Goal: Information Seeking & Learning: Learn about a topic

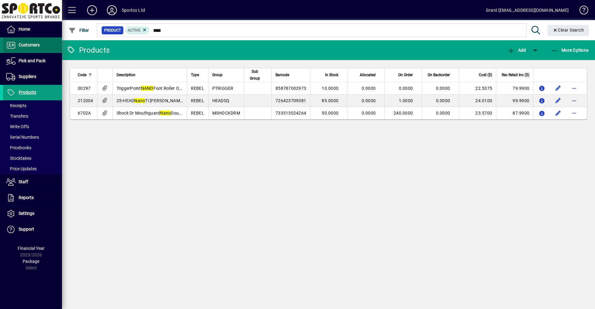
click at [31, 46] on span "Customers" at bounding box center [29, 44] width 21 height 5
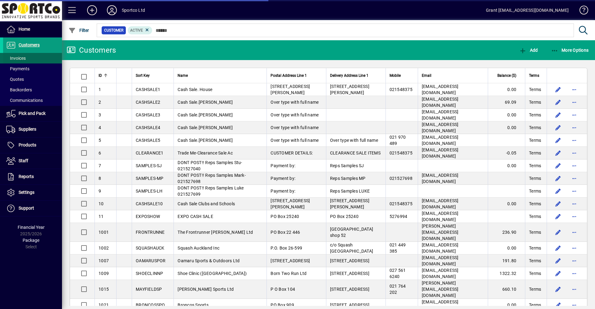
click at [17, 59] on span "Invoices" at bounding box center [16, 58] width 20 height 5
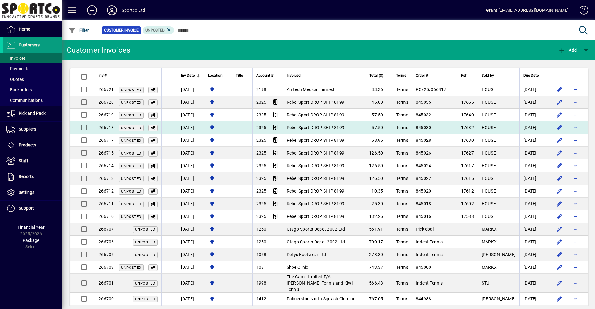
click at [335, 127] on span "Rebel Sport DROP SHIP 8199" at bounding box center [315, 127] width 58 height 5
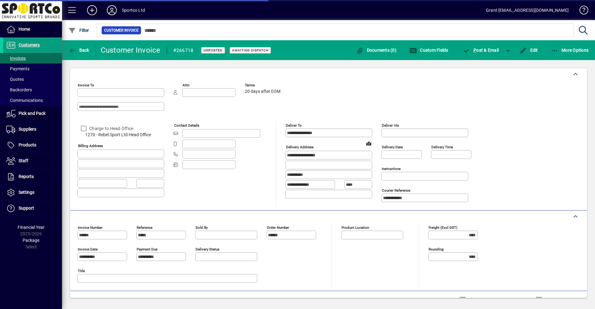
type input "**********"
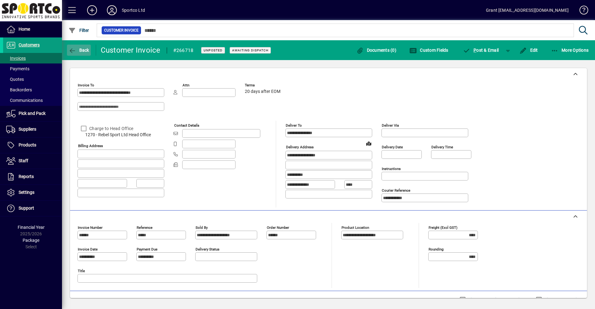
click at [78, 48] on span "Back" at bounding box center [78, 50] width 21 height 5
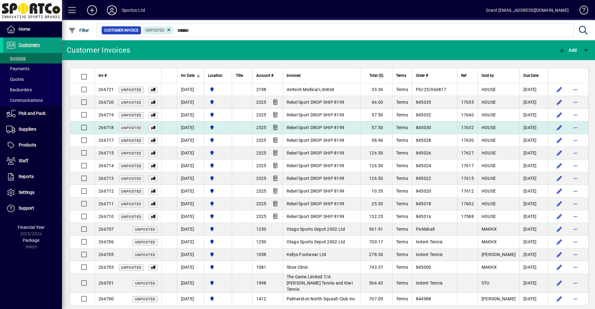
click at [392, 128] on td "57.50" at bounding box center [376, 127] width 32 height 13
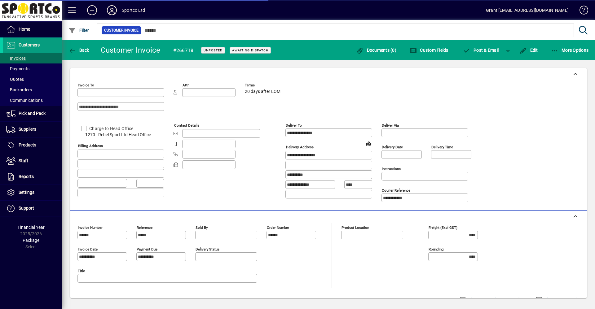
type input "**********"
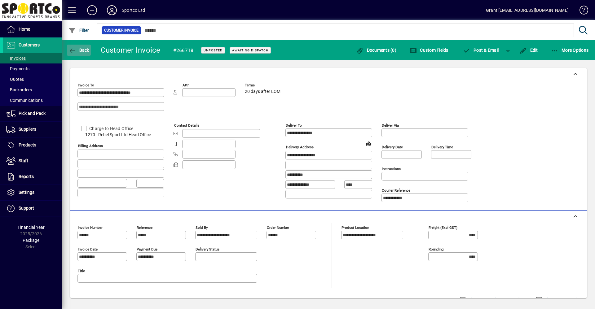
click at [82, 51] on span "Back" at bounding box center [78, 50] width 21 height 5
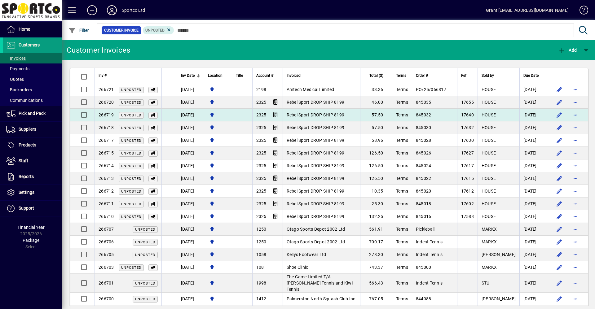
click at [326, 112] on span "Rebel Sport DROP SHIP 8199" at bounding box center [315, 114] width 58 height 5
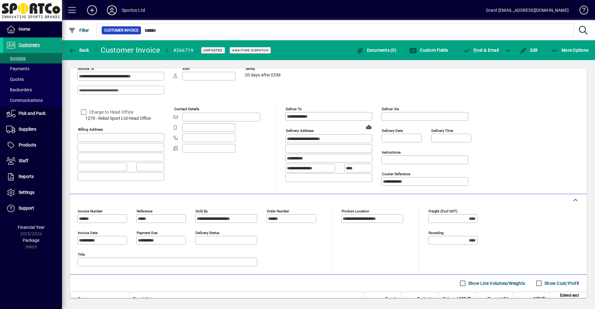
scroll to position [10, 0]
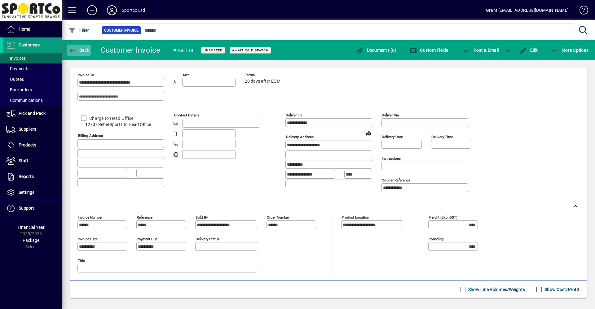
click at [71, 49] on icon "button" at bounding box center [72, 51] width 8 height 6
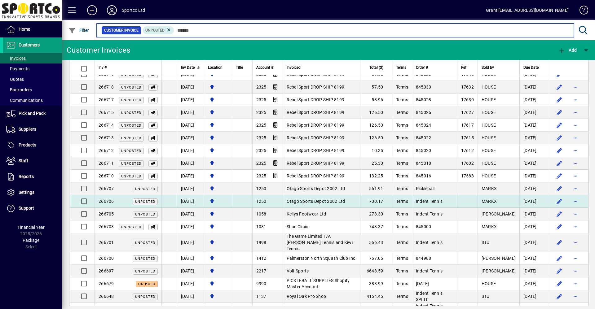
scroll to position [31, 0]
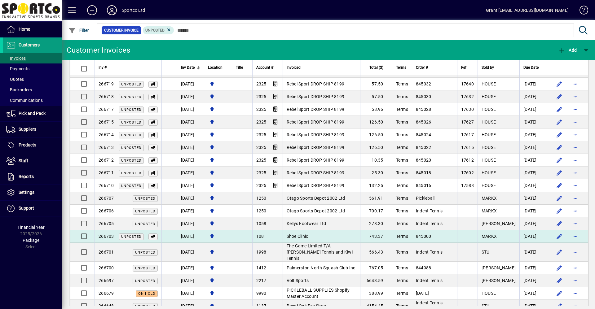
click at [308, 235] on span "Shoe Clinic" at bounding box center [297, 236] width 22 height 5
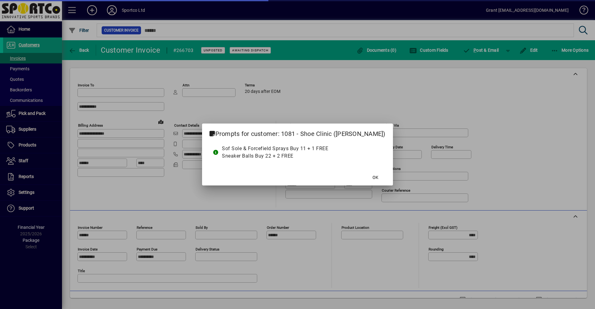
type input "**********"
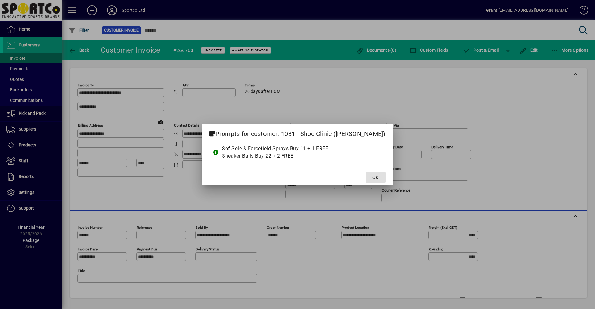
click at [365, 178] on span at bounding box center [375, 177] width 20 height 15
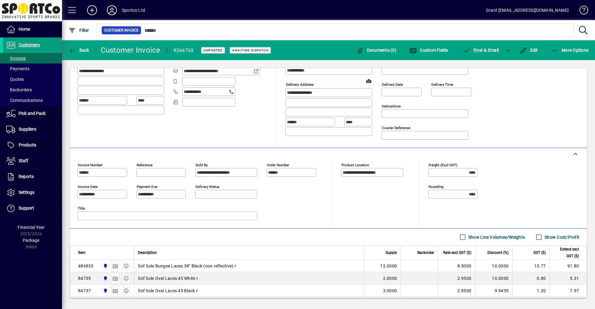
scroll to position [62, 0]
click at [79, 48] on span "Back" at bounding box center [78, 50] width 21 height 5
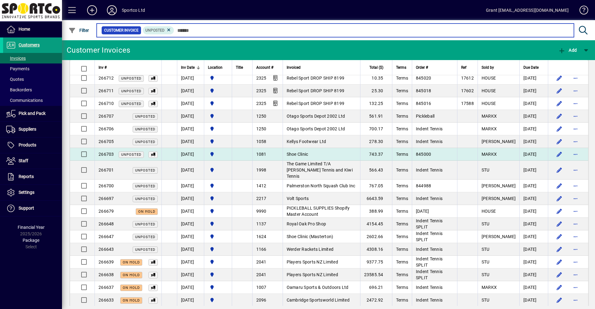
scroll to position [124, 0]
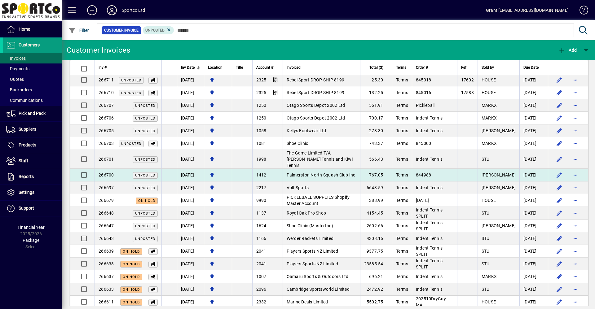
click at [330, 172] on span "Palmerston North Squash Club Inc" at bounding box center [320, 174] width 69 height 5
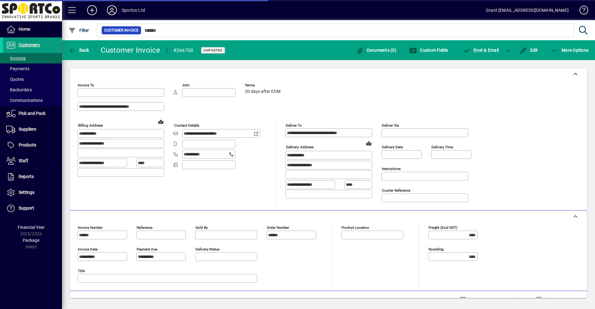
type input "**********"
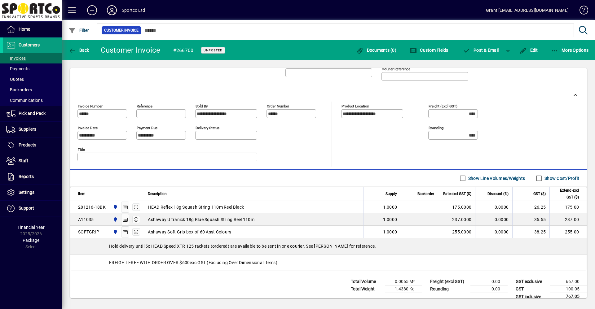
scroll to position [129, 0]
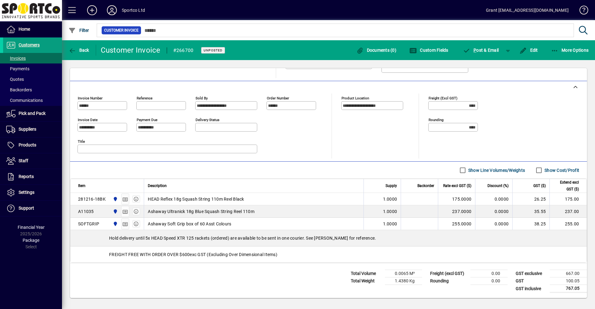
click at [167, 238] on div "Hold delivery until 5x HEAD Speed XTR 125 rackets (ordered) are available to be…" at bounding box center [328, 238] width 516 height 16
drag, startPoint x: 166, startPoint y: 237, endPoint x: 196, endPoint y: 241, distance: 30.2
click at [196, 241] on div "Hold delivery until 5x HEAD Speed XTR 125 rackets (ordered) are available to be…" at bounding box center [328, 238] width 516 height 16
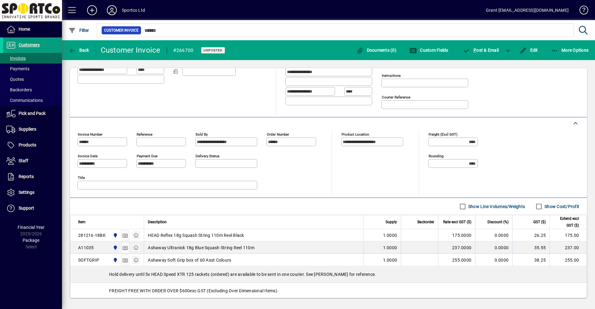
scroll to position [124, 0]
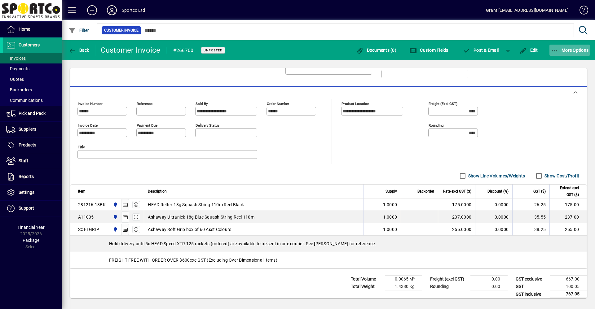
click at [572, 51] on span "More Options" at bounding box center [570, 50] width 38 height 5
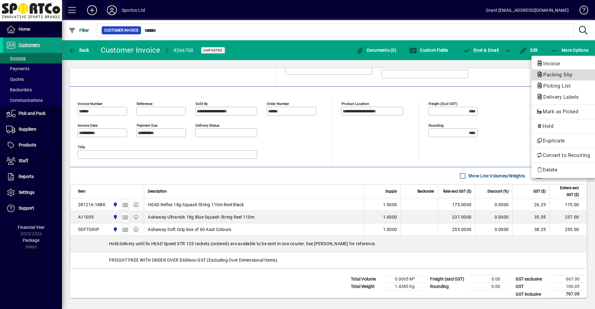
click at [547, 75] on span "Packing Slip" at bounding box center [555, 75] width 39 height 6
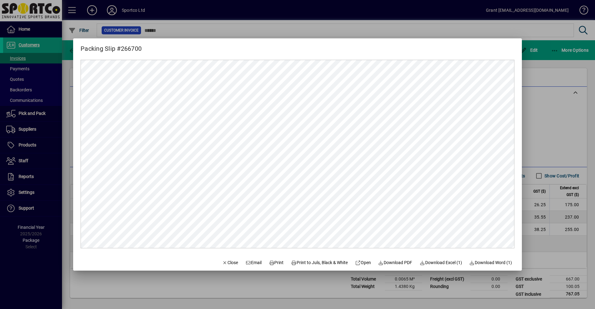
scroll to position [0, 0]
click at [269, 263] on span "Print" at bounding box center [276, 262] width 15 height 7
click at [222, 263] on span "Close" at bounding box center [230, 262] width 16 height 7
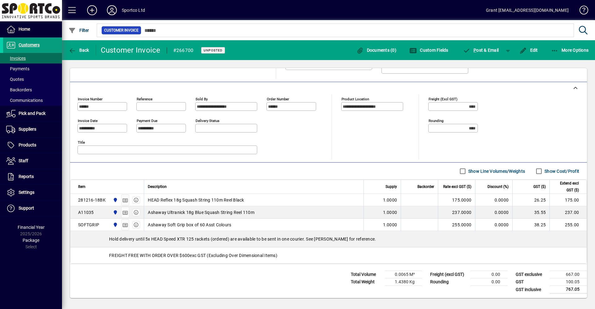
scroll to position [129, 0]
click at [28, 142] on span "Products" at bounding box center [28, 144] width 18 height 5
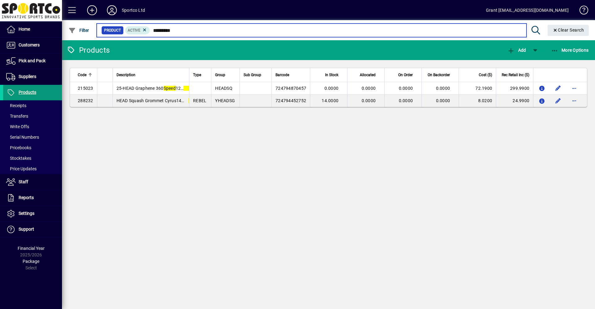
type input "*********"
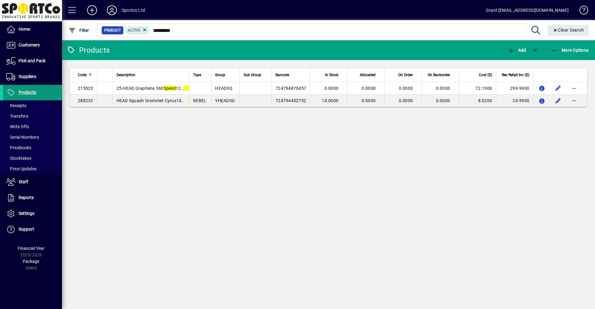
click at [25, 94] on span "Products" at bounding box center [28, 92] width 18 height 5
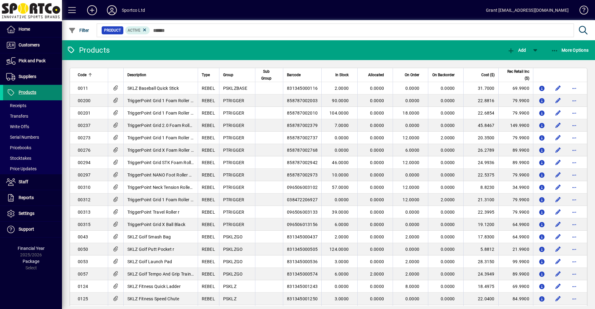
click at [29, 90] on span "Products" at bounding box center [28, 92] width 18 height 5
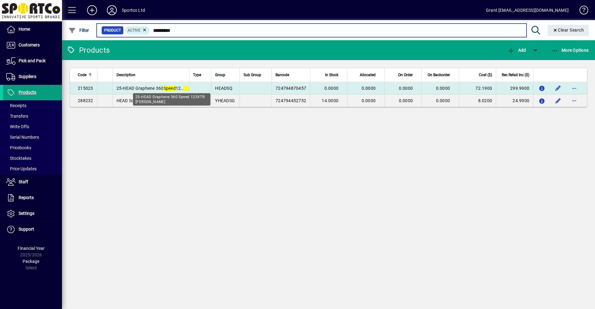
type input "*********"
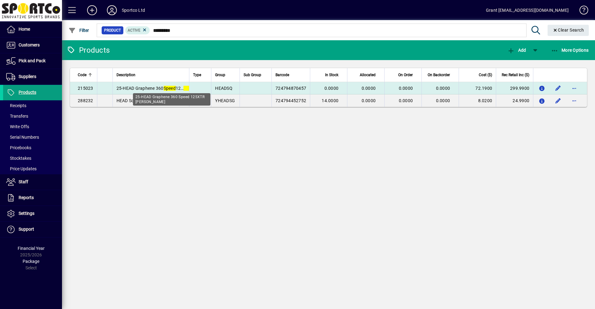
click at [158, 89] on span "25-HEAD Graphene 360 Speed 125 XTR Squash Racquet" at bounding box center [170, 88] width 109 height 5
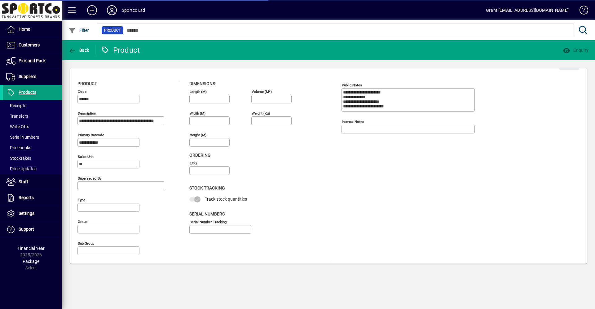
type input "**********"
type input "****"
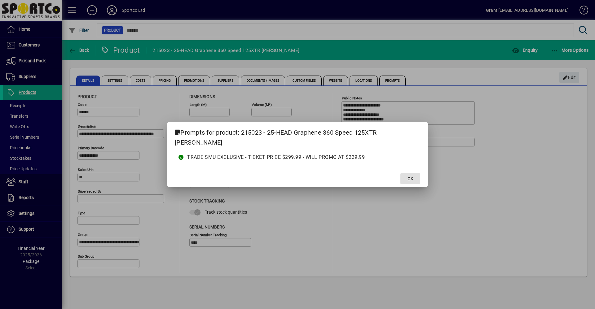
click at [410, 181] on span "OK" at bounding box center [410, 179] width 6 height 7
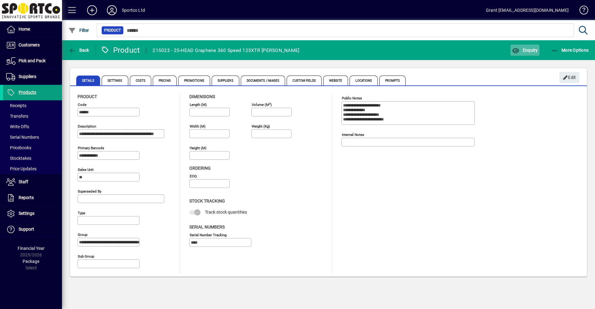
click at [527, 49] on span "Enquiry" at bounding box center [525, 50] width 26 height 5
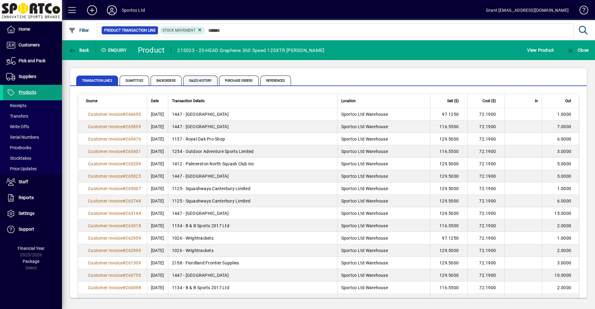
click at [201, 79] on span "Sales History" at bounding box center [200, 81] width 34 height 10
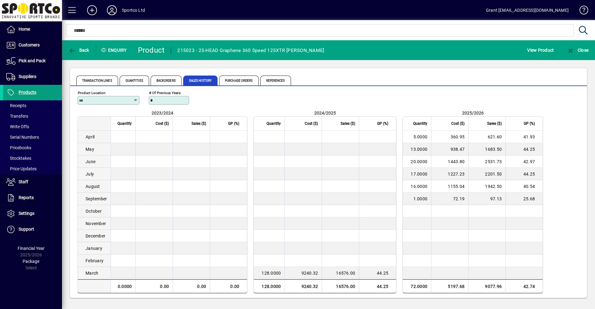
scroll to position [5, 0]
click at [70, 50] on icon "button" at bounding box center [72, 51] width 8 height 6
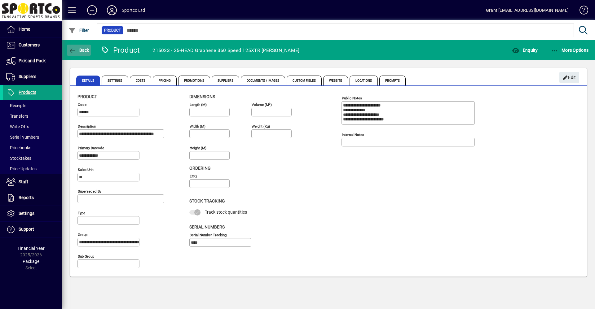
click at [72, 50] on icon "button" at bounding box center [72, 51] width 8 height 6
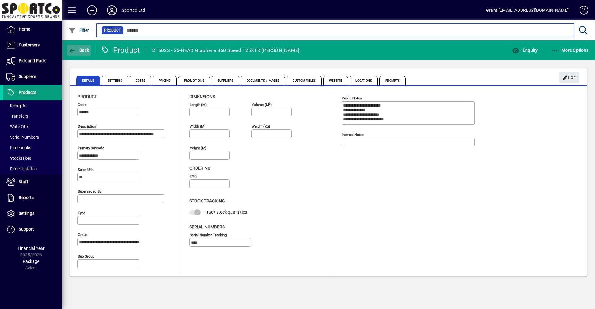
type input "*********"
